Goal: Transaction & Acquisition: Purchase product/service

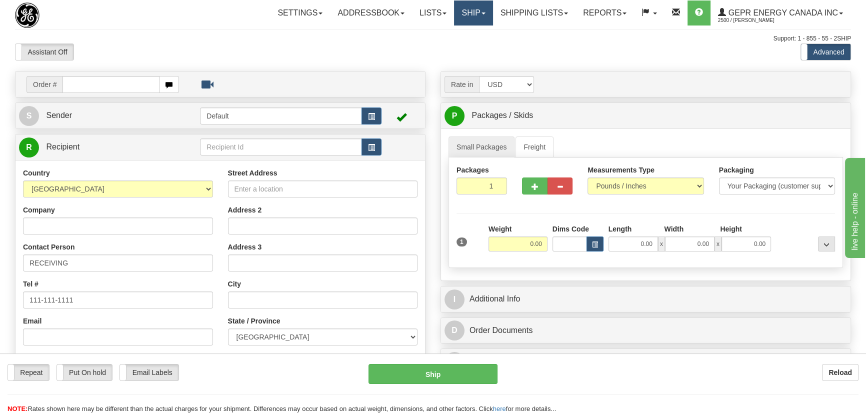
click at [455, 15] on link "Ship" at bounding box center [473, 13] width 39 height 25
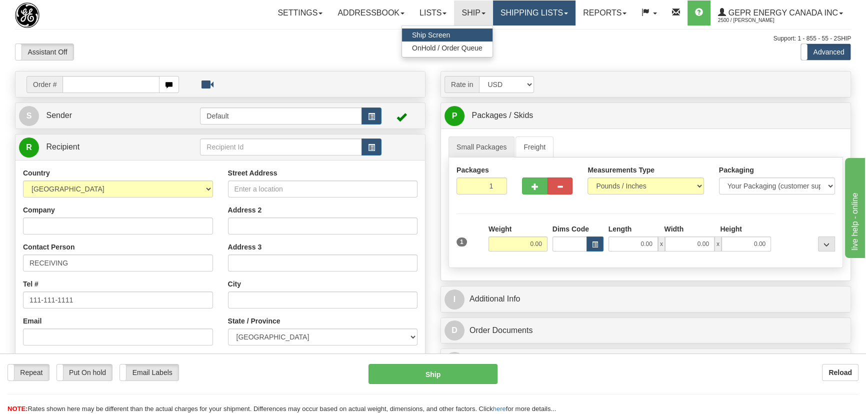
click at [522, 8] on link "Shipping lists" at bounding box center [534, 13] width 83 height 25
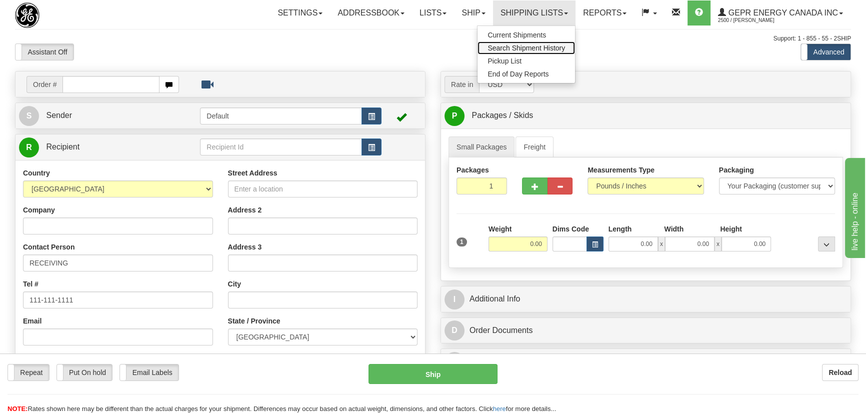
click at [532, 45] on span "Search Shipment History" at bounding box center [527, 48] width 78 height 8
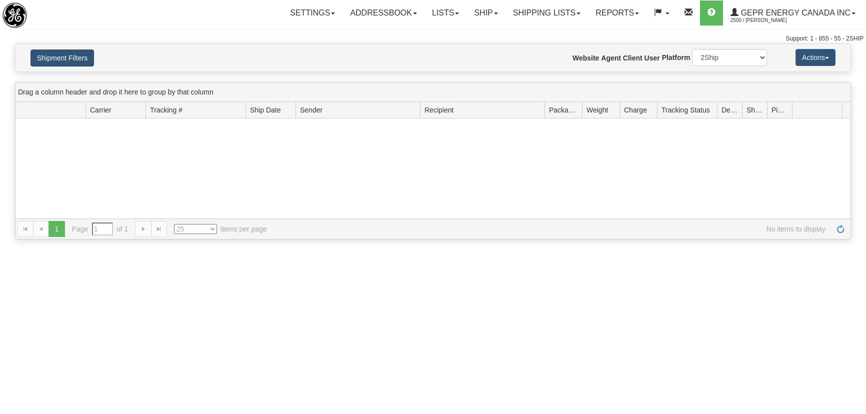
type input "From [DATE] To [DATE]"
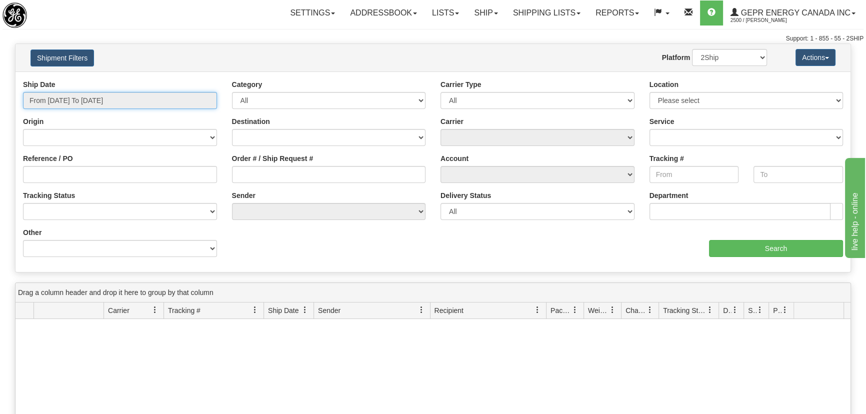
type input "[DATE]"
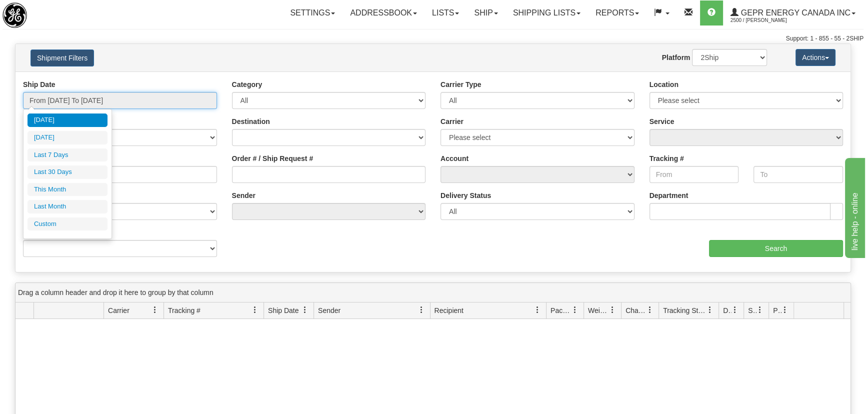
click at [91, 96] on input "From 09/07/2025 To 09/08/2025" at bounding box center [120, 100] width 194 height 17
type input "09/07/2025"
type input "[DATE]"
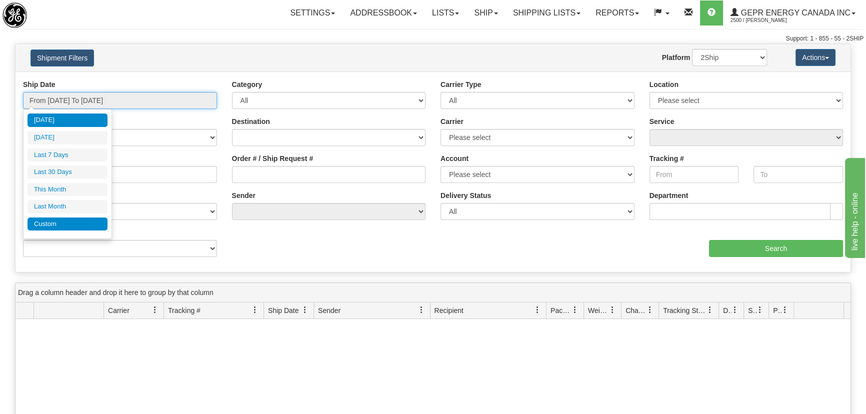
type input "09/01/2025"
type input "09/30/2025"
type input "08/01/2025"
type input "08/31/2025"
type input "[DATE]"
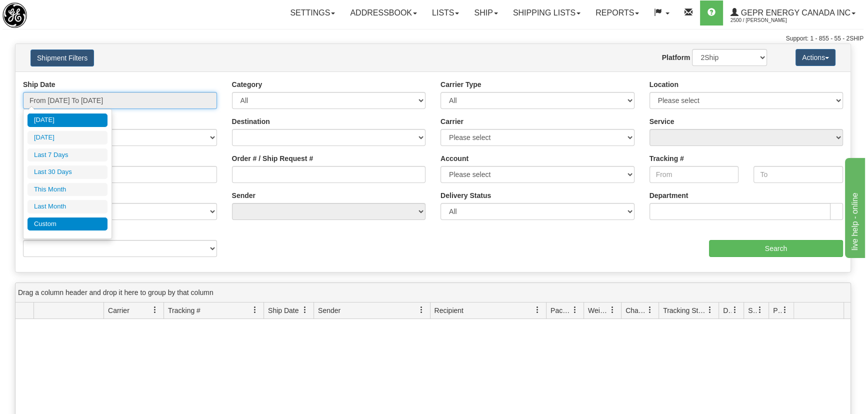
type input "[DATE]"
click at [78, 219] on li "Custom" at bounding box center [68, 225] width 80 height 14
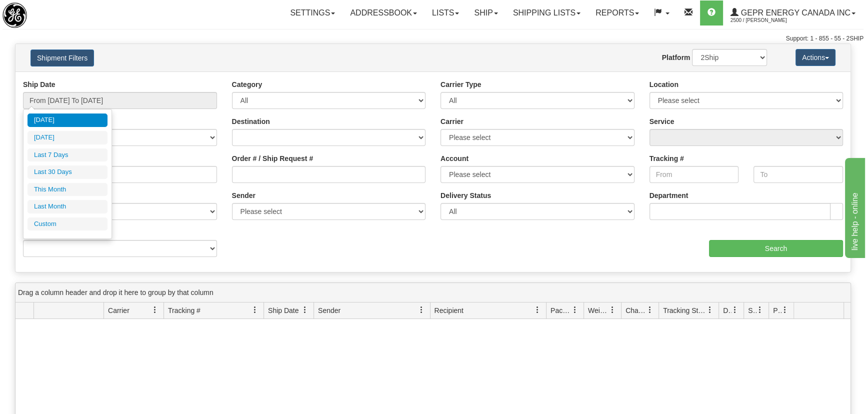
type input "08/01/2025"
type input "08/31/2025"
type input "09/01/2025"
type input "09/30/2025"
type input "08/25/2025"
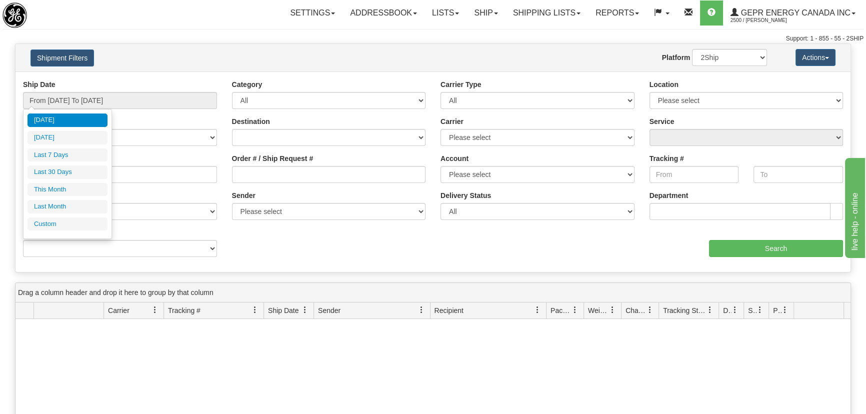
type input "[DATE]"
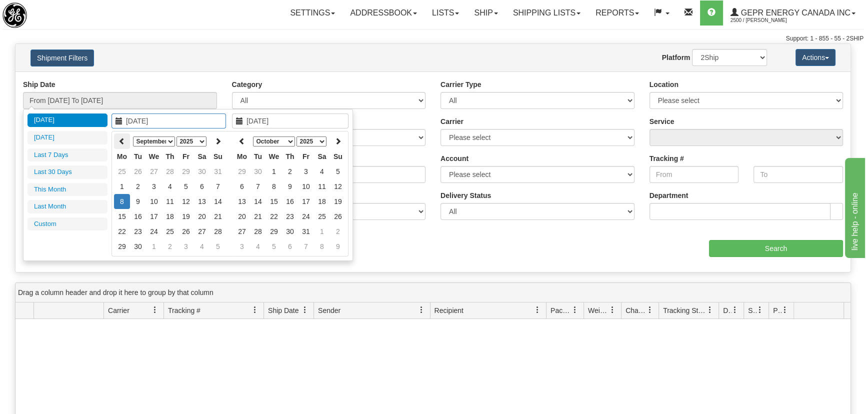
click at [122, 142] on icon at bounding box center [122, 141] width 7 height 7
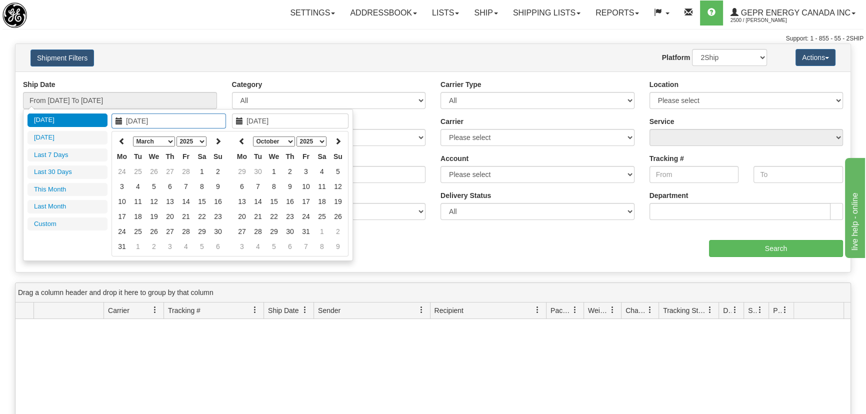
click at [122, 142] on icon at bounding box center [122, 141] width 7 height 7
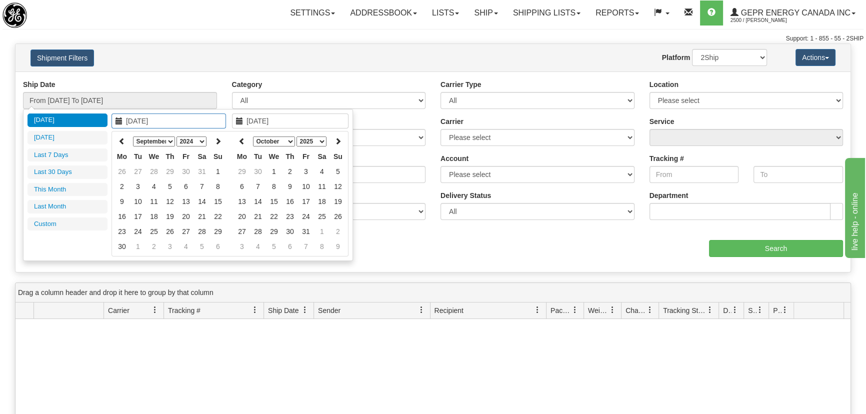
click at [125, 139] on th at bounding box center [122, 142] width 16 height 16
type input "08/01/2024"
click at [172, 172] on td "1" at bounding box center [170, 171] width 16 height 15
click at [244, 138] on icon at bounding box center [242, 141] width 7 height 7
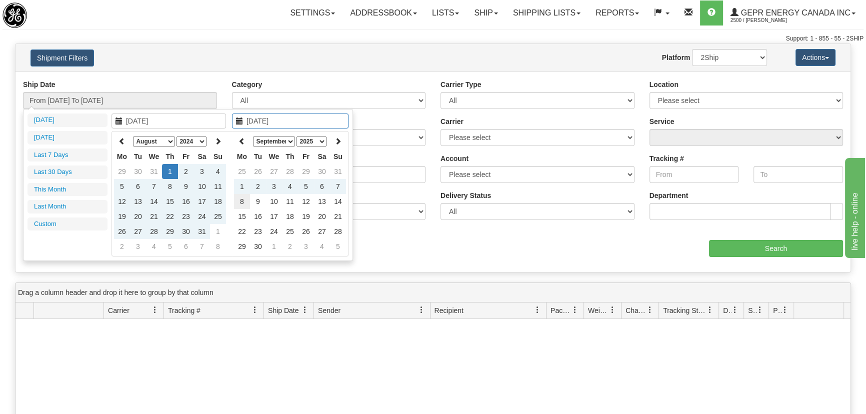
type input "[DATE]"
click at [242, 202] on td "8" at bounding box center [242, 201] width 16 height 15
type input "From 08/01/2024 To 09/08/2025"
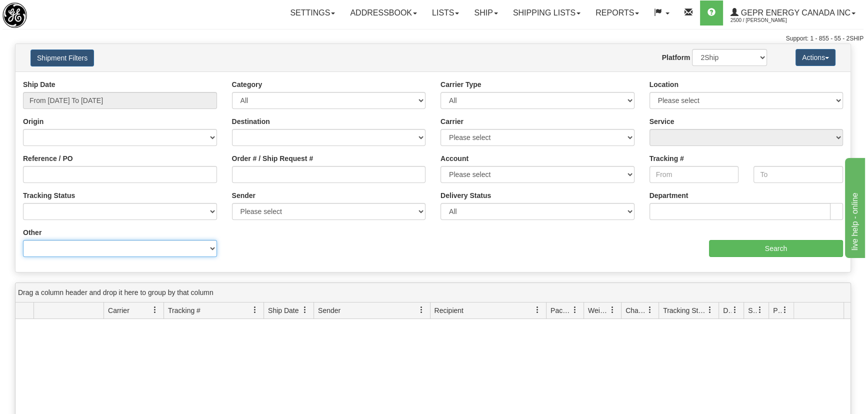
click at [106, 252] on select "Billing Account # Billing Type BOL # (LTL) Commodity Or Documents Consolidation…" at bounding box center [120, 248] width 194 height 17
select select "Recipient_Country"
click at [23, 240] on select "Billing Account # Billing Type BOL # (LTL) Commodity Or Documents Consolidation…" at bounding box center [120, 248] width 194 height 17
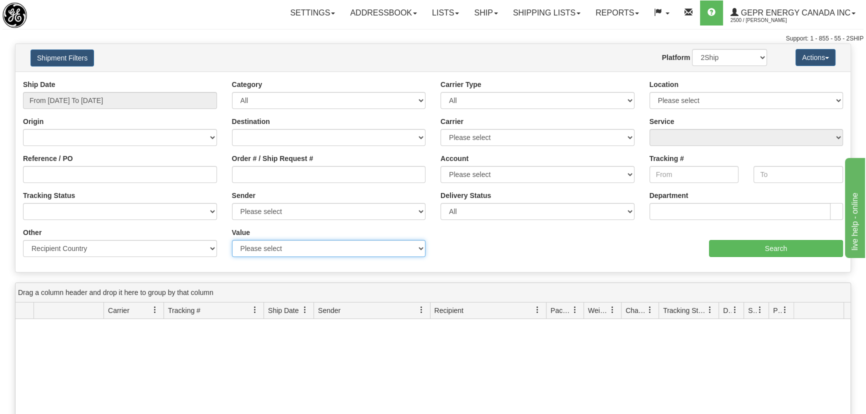
click at [307, 240] on select "Please select A2 - AZORES AD - ANDORRA AE - UNITED ARAB EMIRATES AF - AFGHANIST…" at bounding box center [329, 248] width 194 height 17
select select "CL"
click at [232, 240] on select "Please select A2 - AZORES AD - ANDORRA AE - UNITED ARAB EMIRATES AF - AFGHANIST…" at bounding box center [329, 248] width 194 height 17
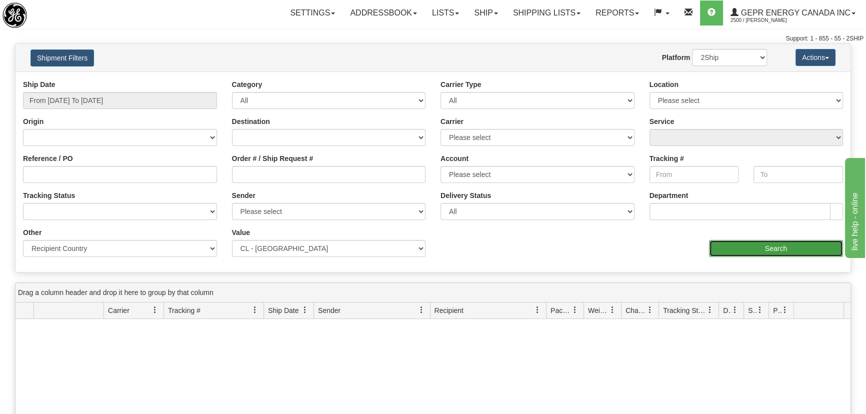
click at [734, 244] on input "Search" at bounding box center [776, 248] width 134 height 17
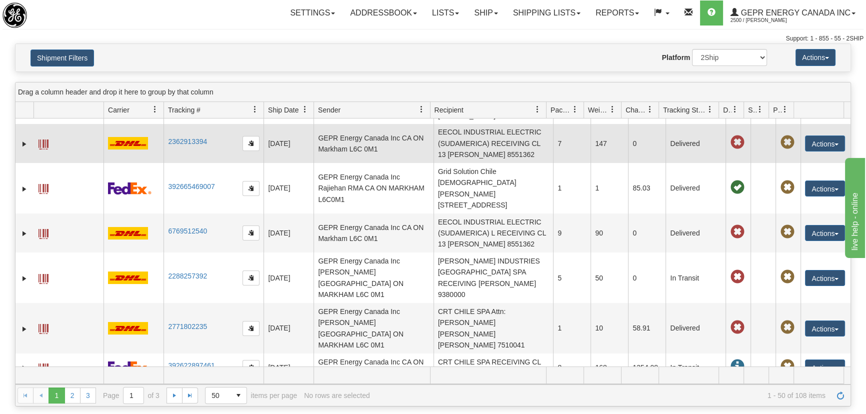
scroll to position [91, 0]
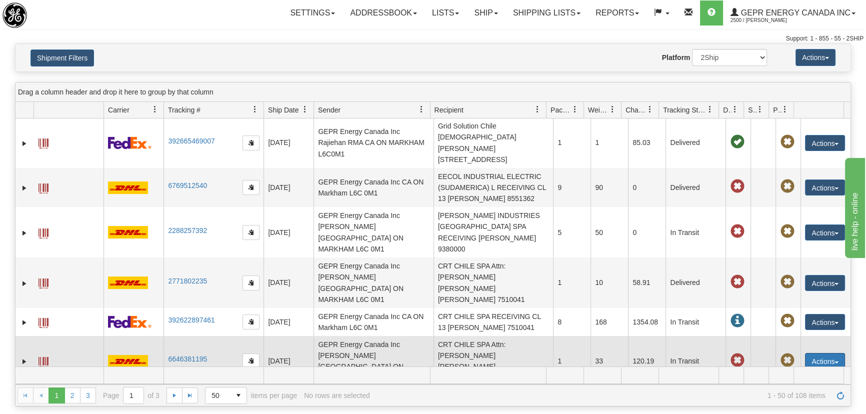
click at [815, 353] on button "Actions" at bounding box center [825, 361] width 40 height 16
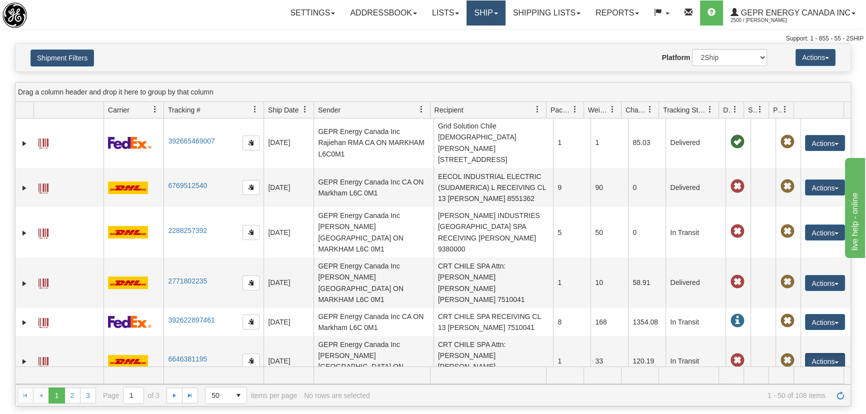
click at [481, 13] on link "Ship" at bounding box center [486, 13] width 39 height 25
click at [471, 32] on link "Ship Screen" at bounding box center [460, 35] width 91 height 13
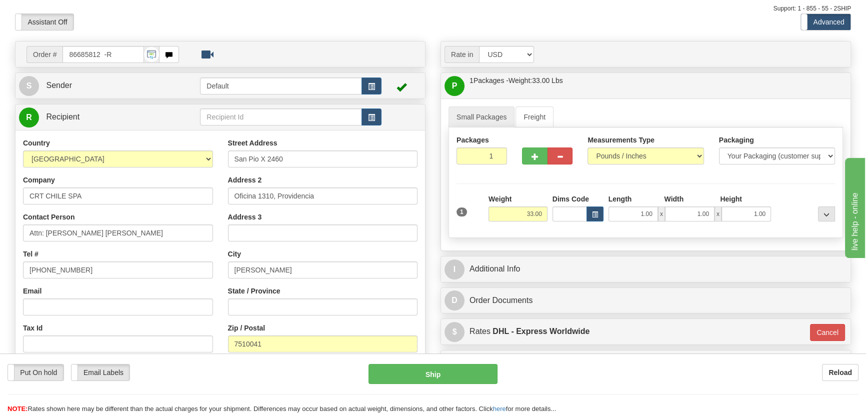
scroll to position [91, 0]
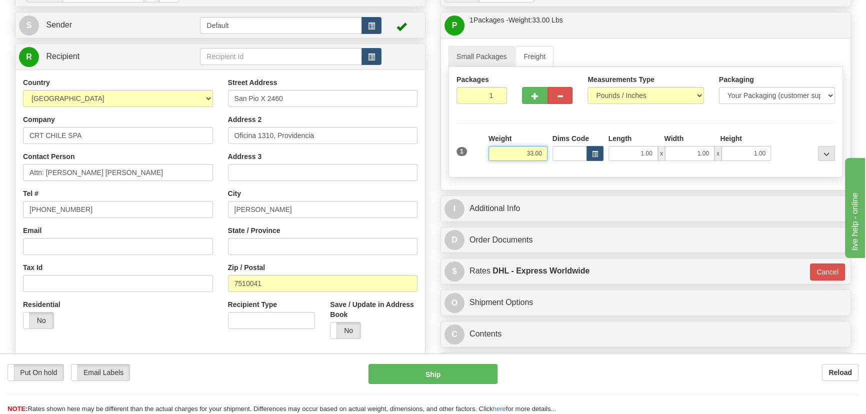
drag, startPoint x: 523, startPoint y: 159, endPoint x: 544, endPoint y: 156, distance: 21.6
click at [547, 160] on div "Weight 33.00" at bounding box center [518, 151] width 64 height 35
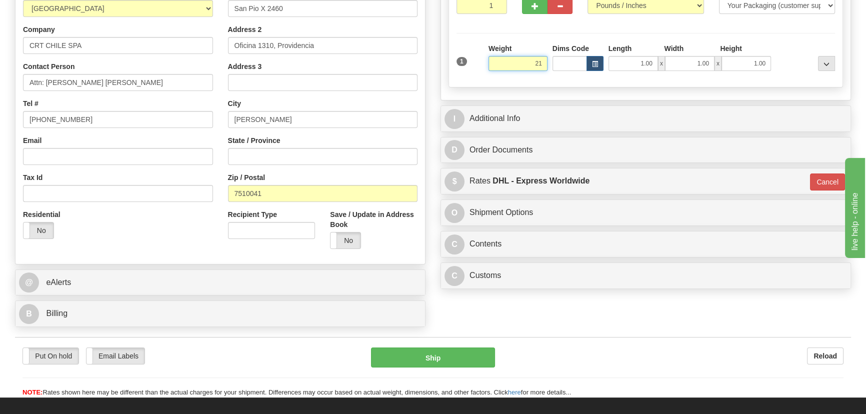
scroll to position [182, 0]
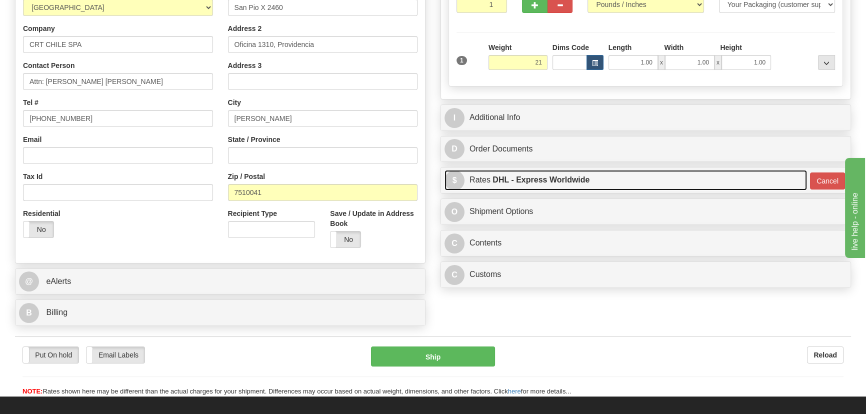
type input "21.00"
click at [744, 180] on link "$ Rates DHL - Express Worldwide" at bounding box center [626, 180] width 363 height 21
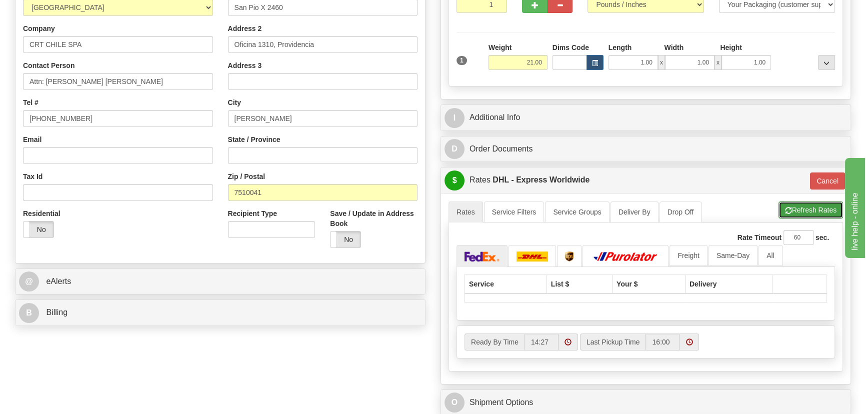
click at [794, 211] on button "Refresh Rates" at bounding box center [811, 210] width 65 height 17
type input "P"
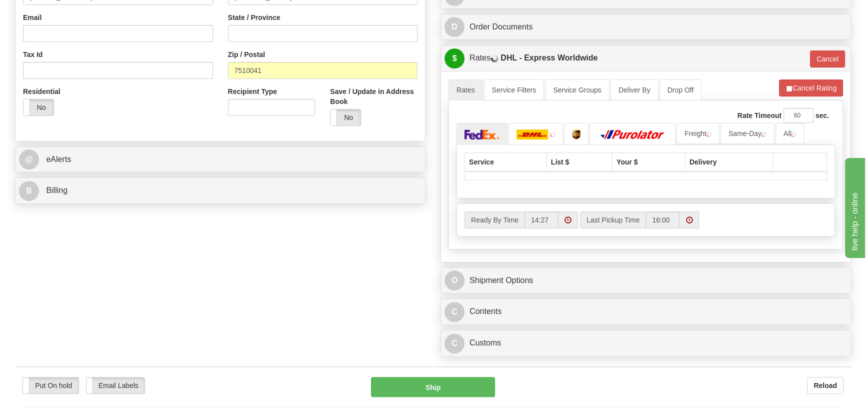
scroll to position [318, 0]
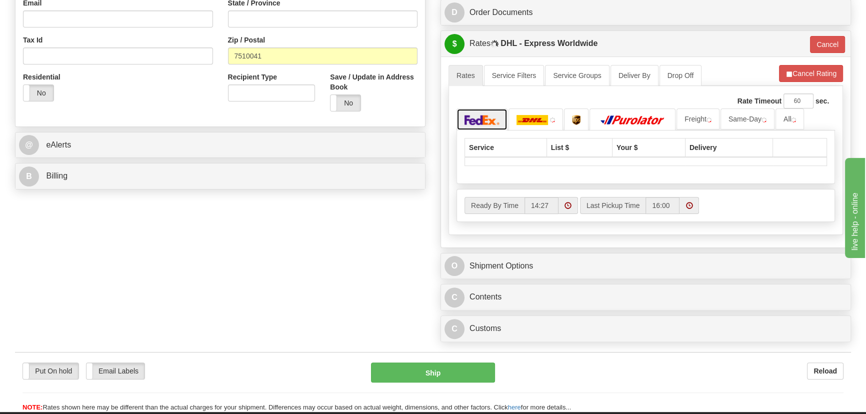
click at [491, 115] on img at bounding box center [482, 120] width 35 height 10
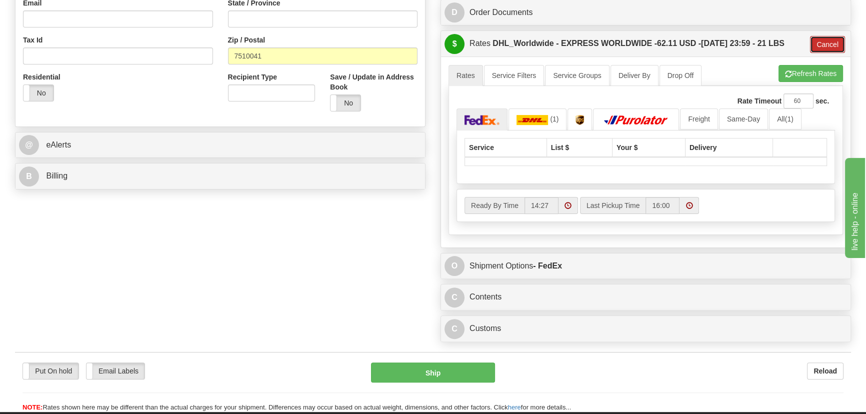
click at [833, 41] on button "Cancel" at bounding box center [827, 44] width 35 height 17
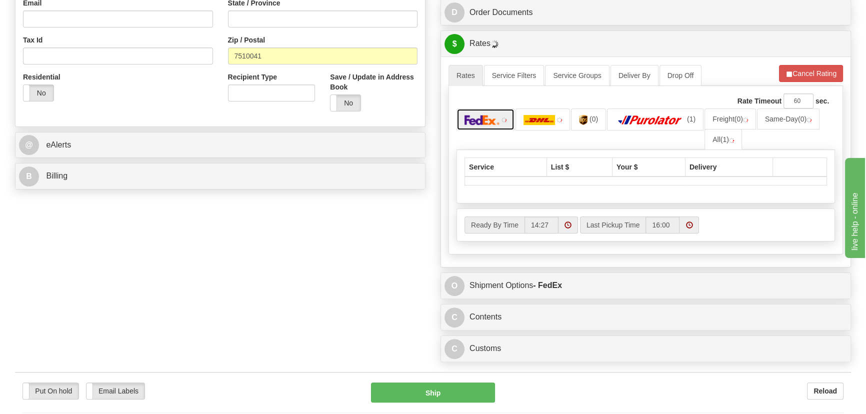
click at [493, 124] on img at bounding box center [482, 120] width 35 height 10
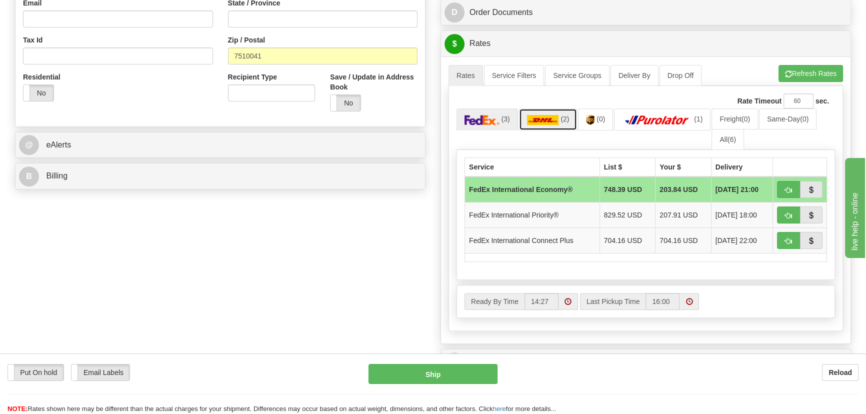
click at [541, 126] on link "(2)" at bounding box center [548, 120] width 59 height 22
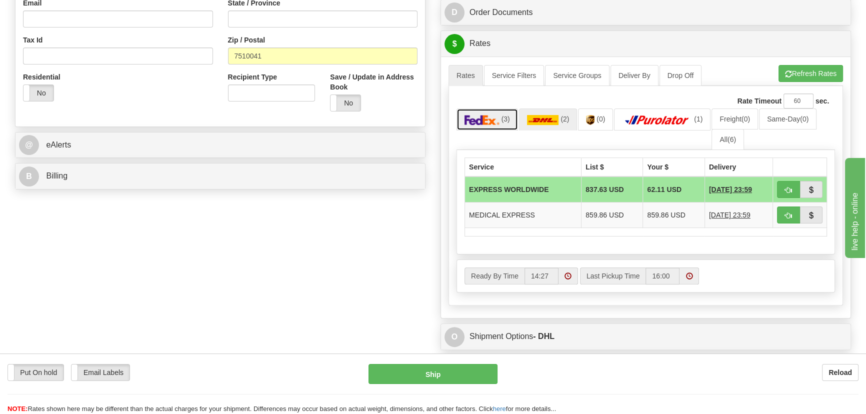
click at [485, 118] on img at bounding box center [482, 120] width 35 height 10
